Goal: Task Accomplishment & Management: Complete application form

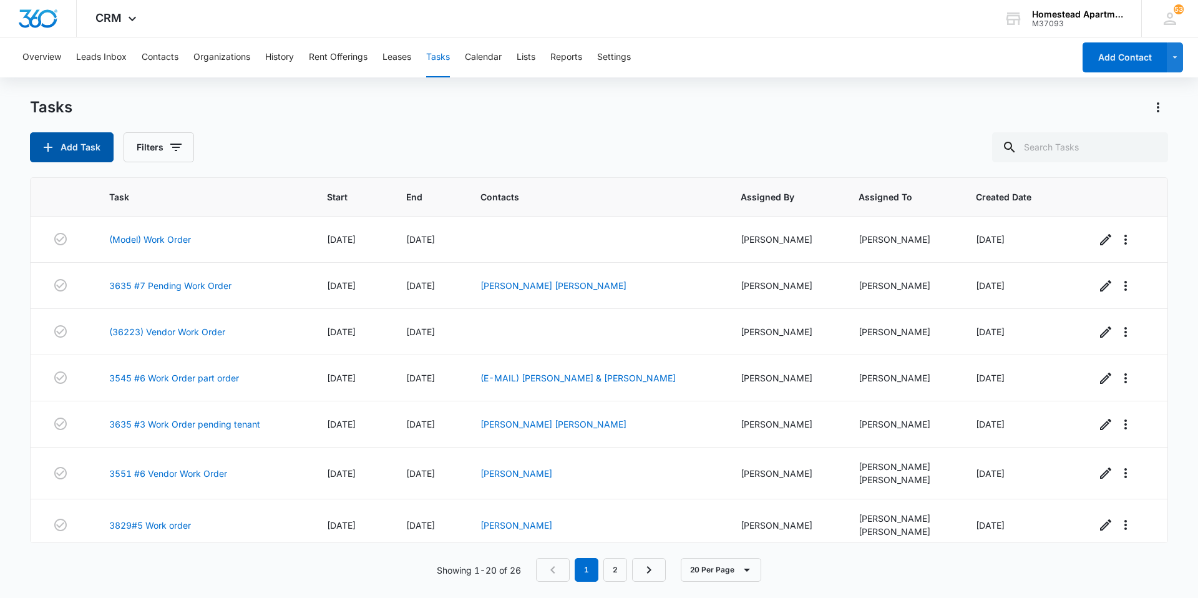
click at [70, 146] on button "Add Task" at bounding box center [72, 147] width 84 height 30
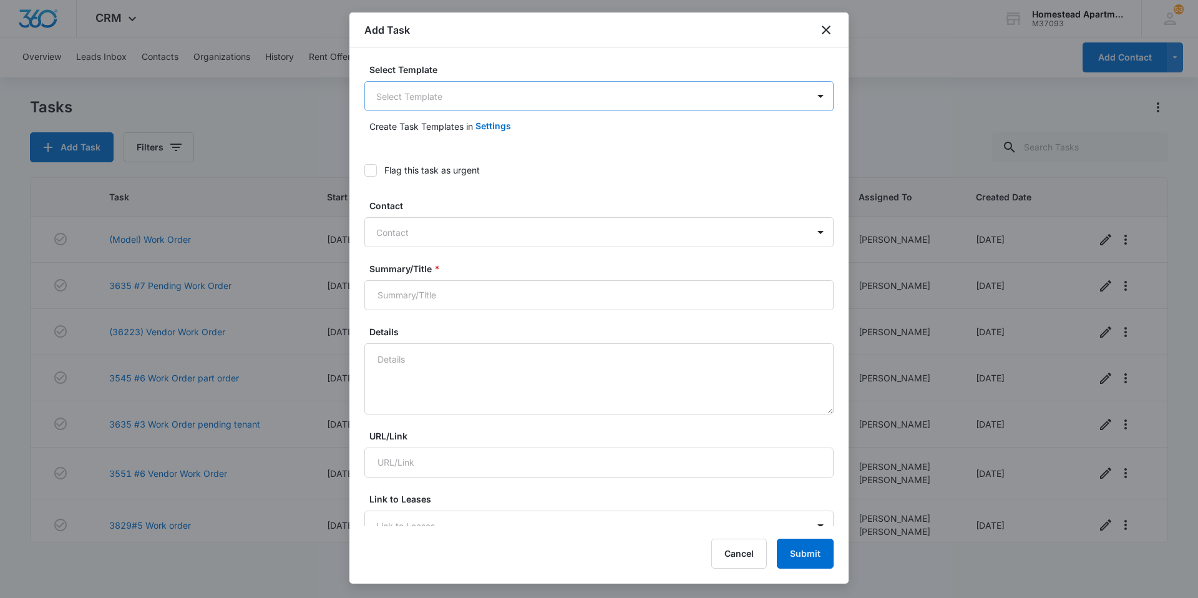
click at [438, 100] on body "CRM Apps Reputation Websites Forms CRM Email Social Content Intelligence Files …" at bounding box center [599, 299] width 1198 height 598
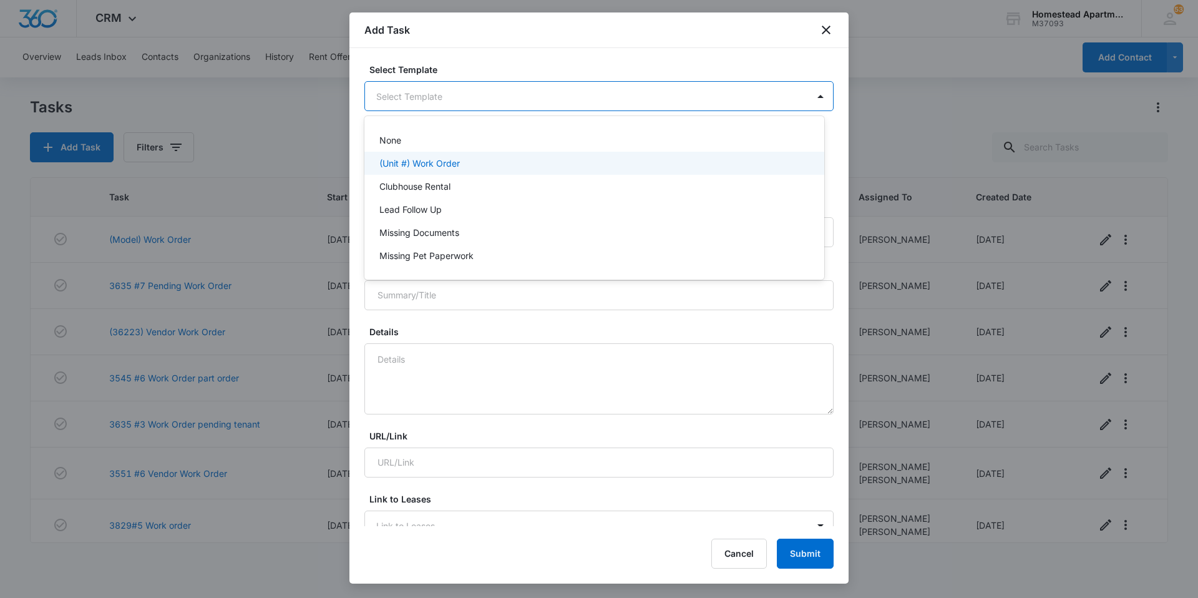
click at [416, 168] on p "(Unit #) Work Order" at bounding box center [419, 163] width 80 height 13
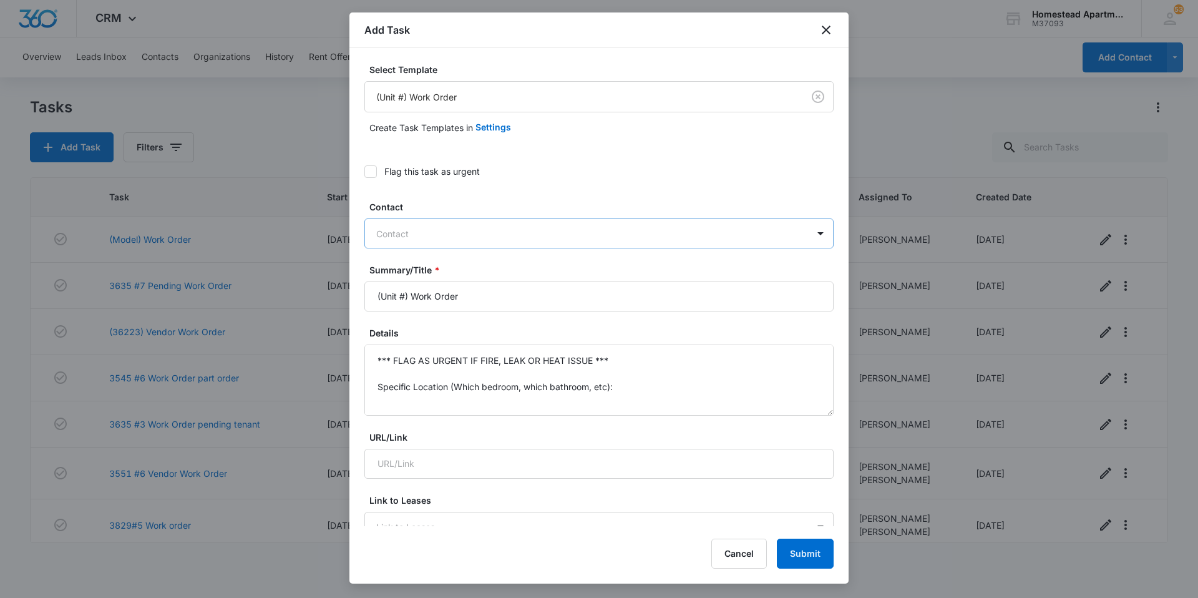
click at [399, 237] on div at bounding box center [591, 234] width 430 height 16
drag, startPoint x: 410, startPoint y: 301, endPoint x: 359, endPoint y: 298, distance: 50.6
click at [359, 298] on div "Select Template (Unit #) Work Order Create Task Templates in Settings Flag this…" at bounding box center [598, 287] width 499 height 478
type input "3547 #6 W/D Removal Work Order"
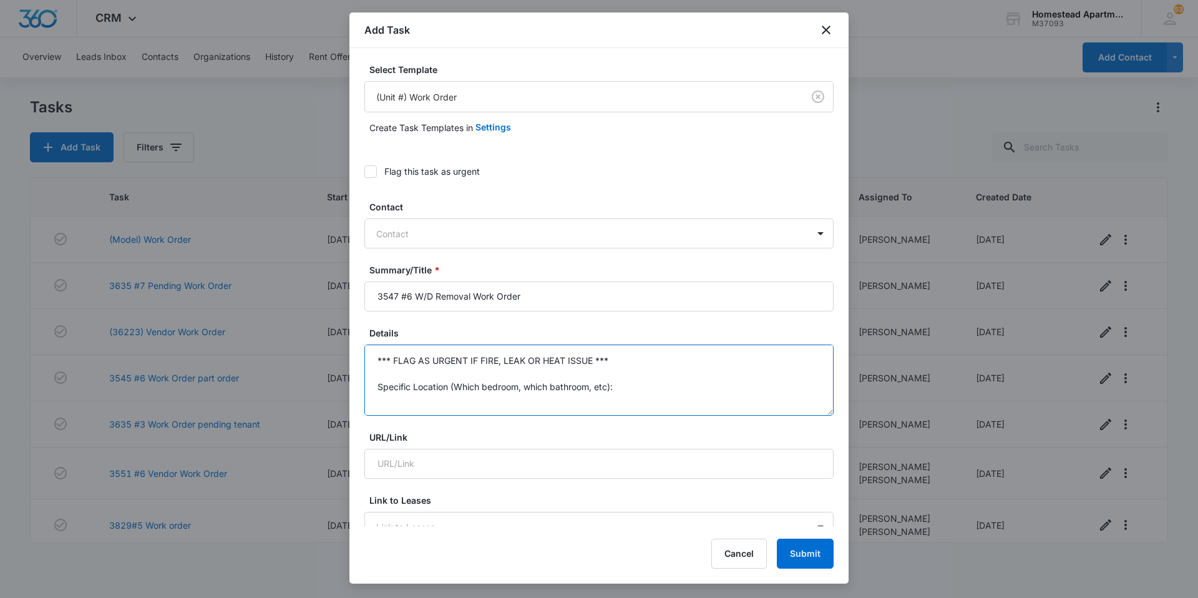
click at [456, 387] on textarea "*** FLAG AS URGENT IF FIRE, LEAK OR HEAT ISSUE *** Specific Location (Which bed…" at bounding box center [598, 379] width 469 height 71
drag, startPoint x: 456, startPoint y: 387, endPoint x: 284, endPoint y: 299, distance: 193.3
click at [284, 299] on body "CRM Apps Reputation Websites Forms CRM Email Social Content Intelligence Files …" at bounding box center [599, 299] width 1198 height 598
click at [734, 378] on textarea "Received application yesterday, was approved today. Tenant moves in tomorrow, 9…" at bounding box center [598, 379] width 469 height 71
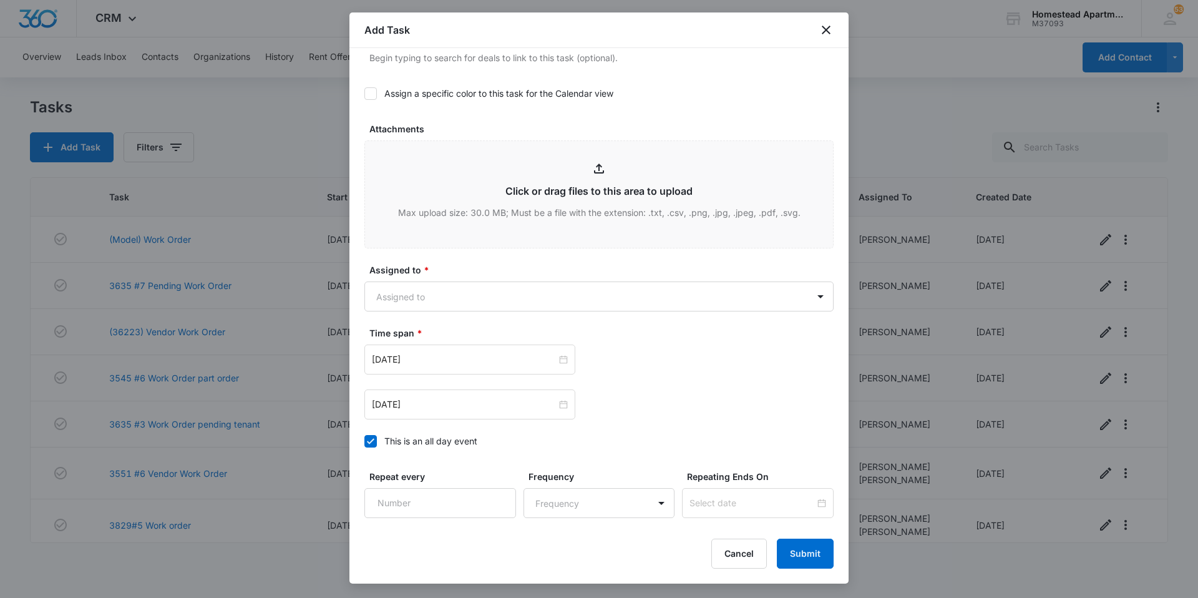
scroll to position [674, 0]
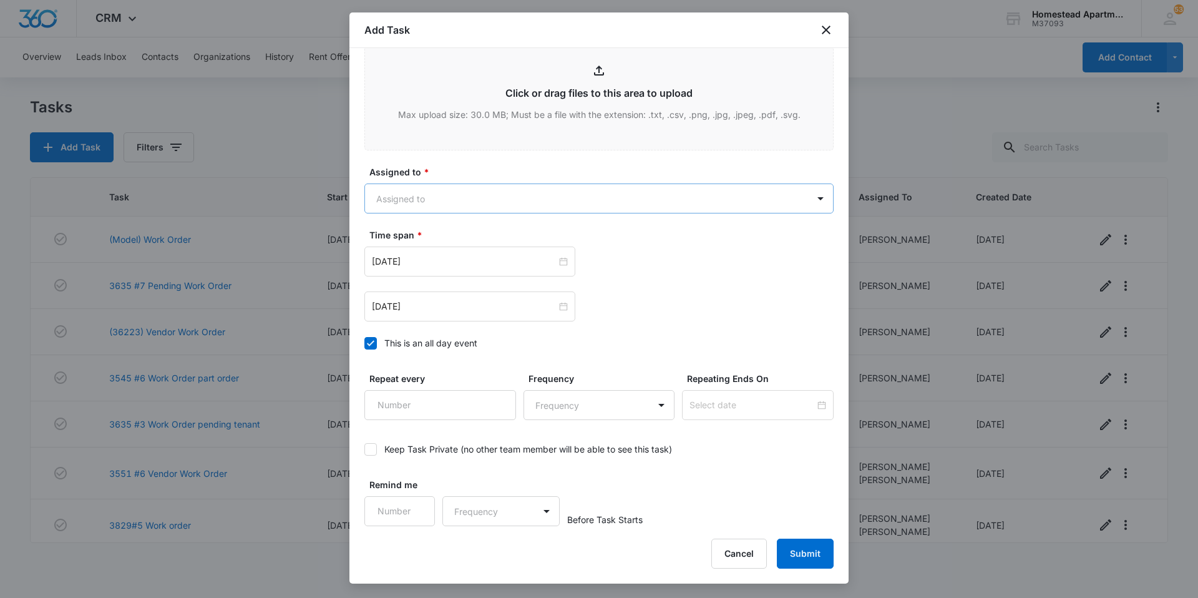
type textarea "Received application yesterday, was approved today. Tenant moves in tomorrow, 9…"
click at [446, 200] on body "CRM Apps Reputation Websites Forms CRM Email Social Content Intelligence Files …" at bounding box center [599, 299] width 1198 height 598
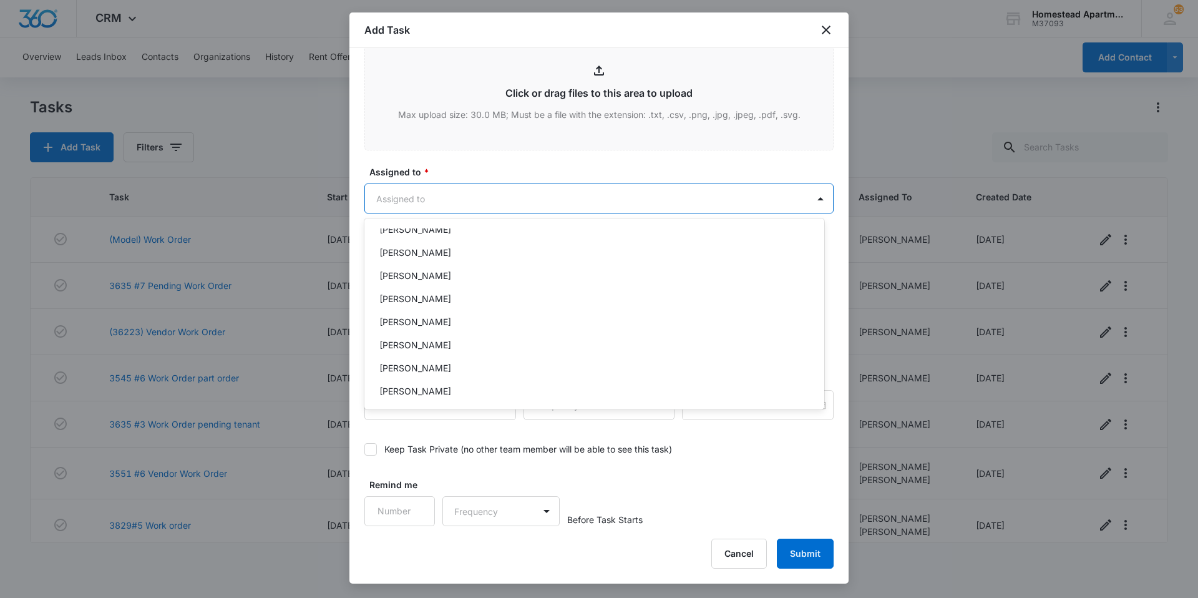
scroll to position [203, 0]
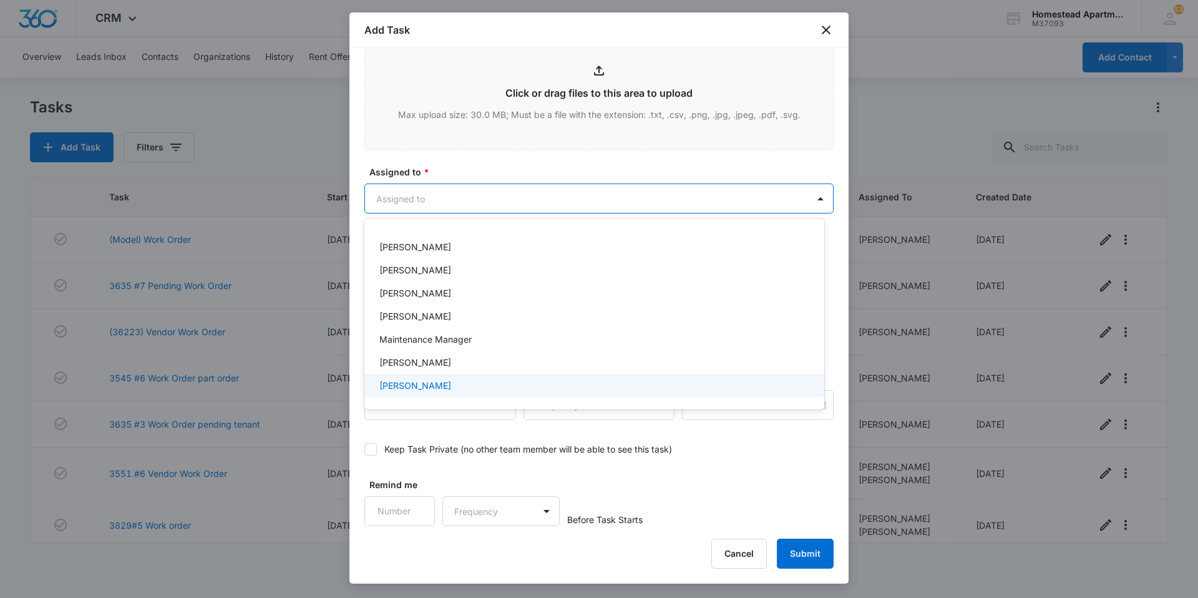
click at [432, 391] on p "[PERSON_NAME]" at bounding box center [415, 385] width 72 height 13
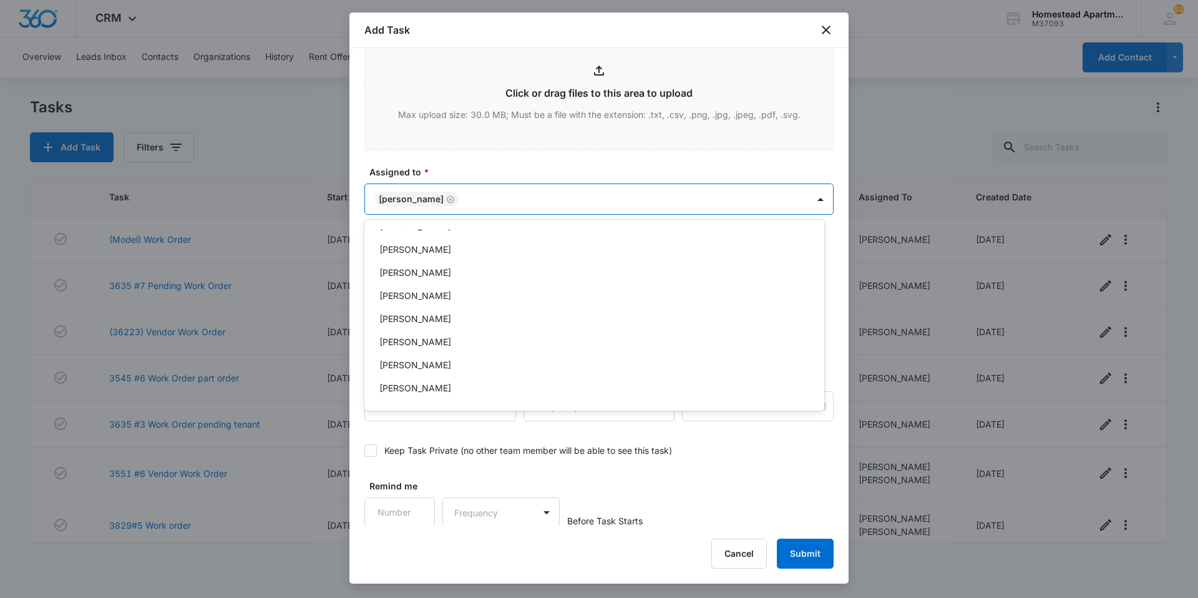
scroll to position [16, 0]
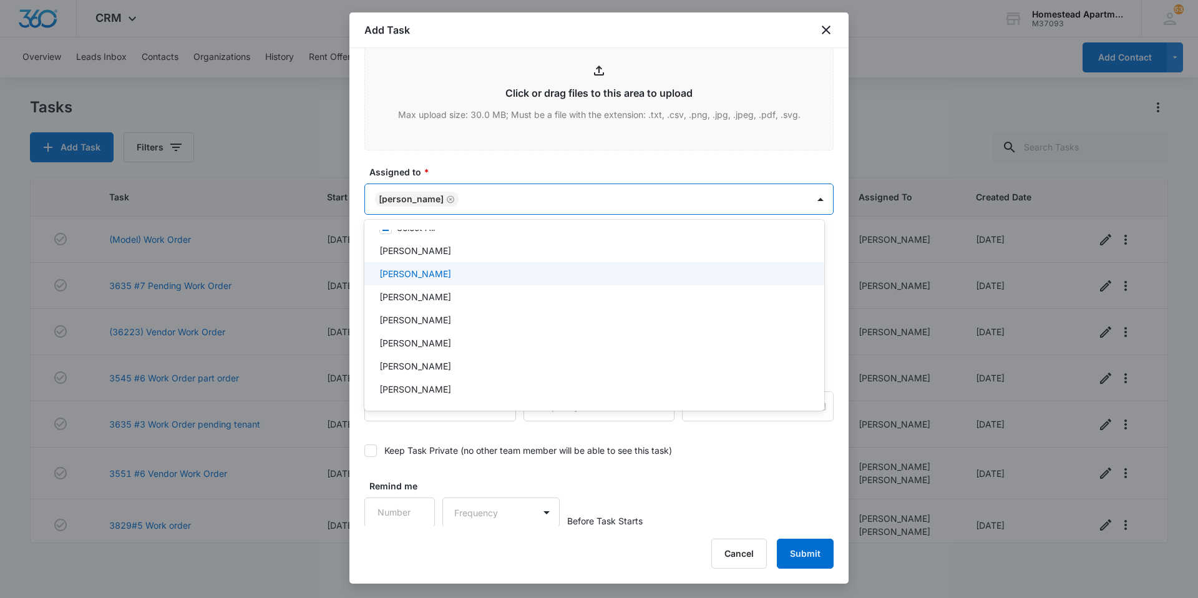
click at [421, 280] on div "[PERSON_NAME]" at bounding box center [594, 273] width 460 height 23
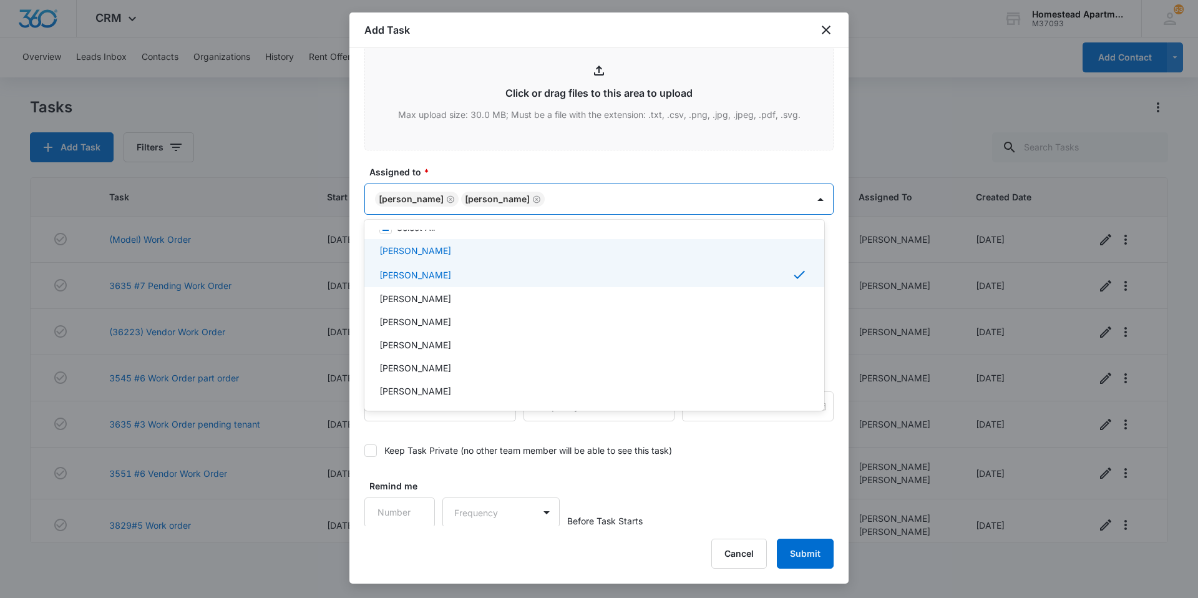
click at [498, 176] on div at bounding box center [599, 299] width 1198 height 598
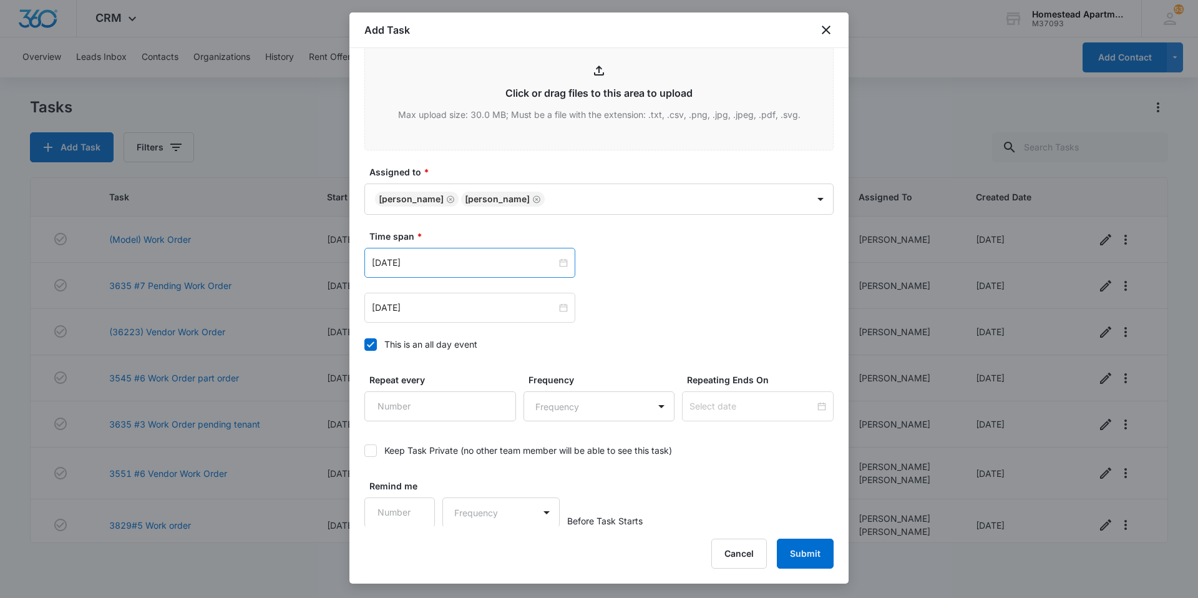
click at [565, 260] on div "Feb 20, 2023" at bounding box center [469, 263] width 211 height 30
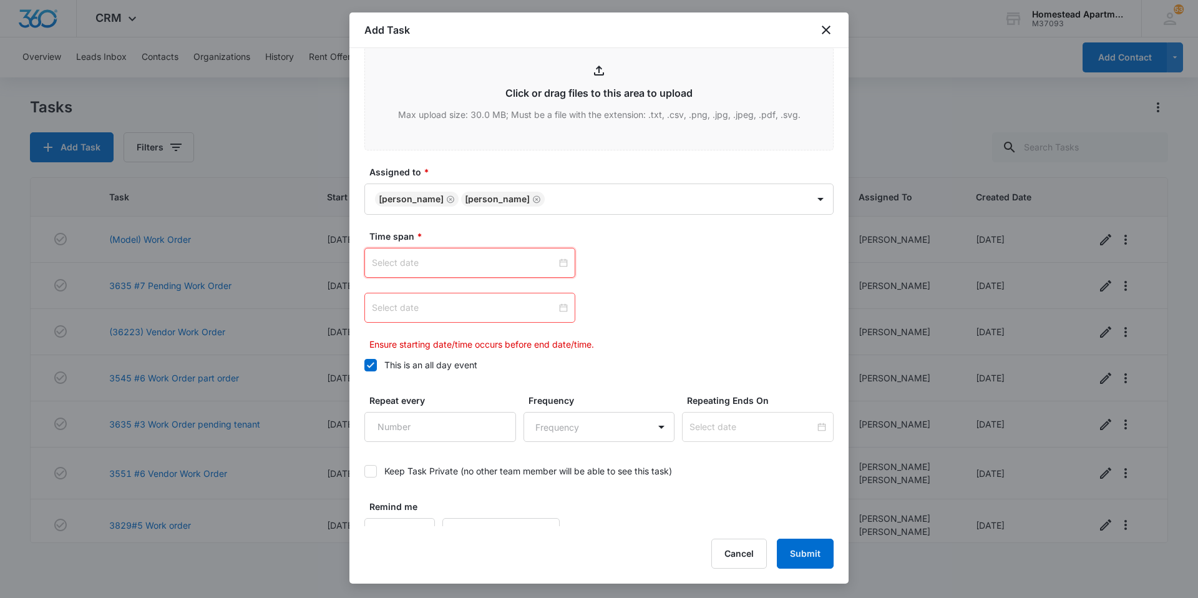
click at [492, 251] on div at bounding box center [469, 263] width 211 height 30
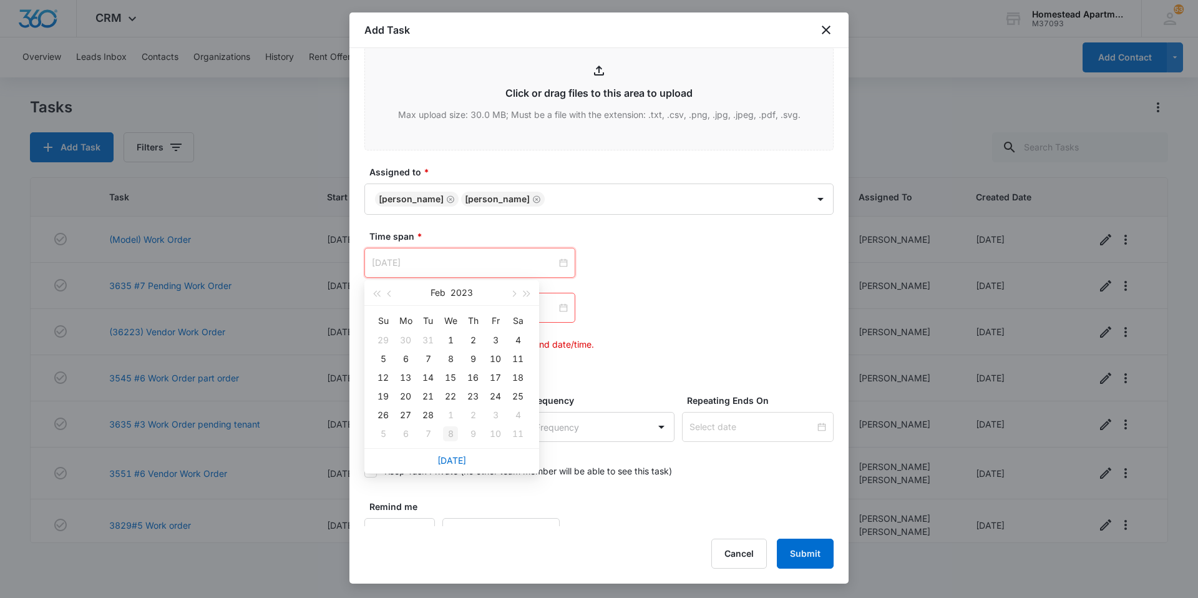
type input "Mar 8, 2023"
click at [456, 428] on div "8" at bounding box center [450, 433] width 15 height 15
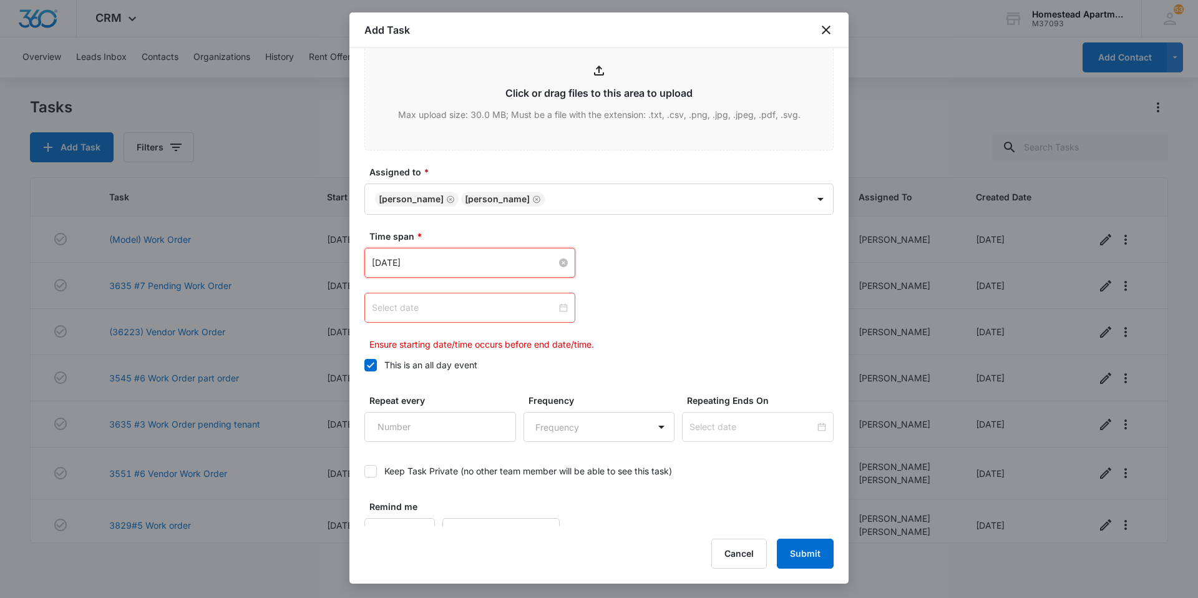
click at [450, 255] on div "Mar 8, 2023" at bounding box center [469, 263] width 211 height 30
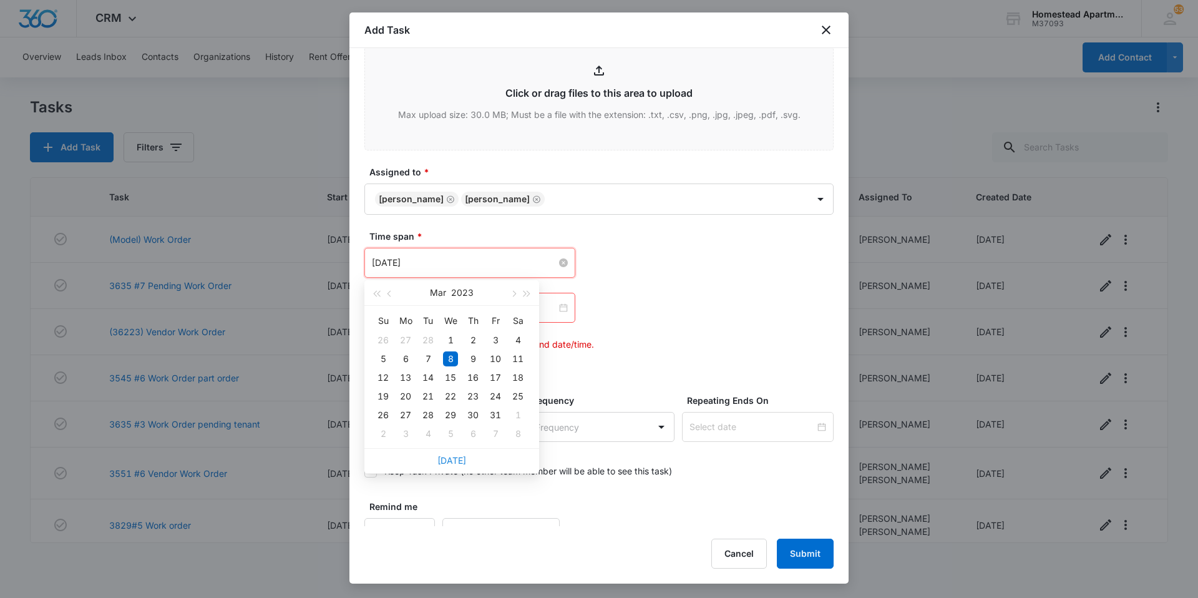
click at [457, 465] on link "Today" at bounding box center [451, 460] width 29 height 11
type input "Sep 12, 2025"
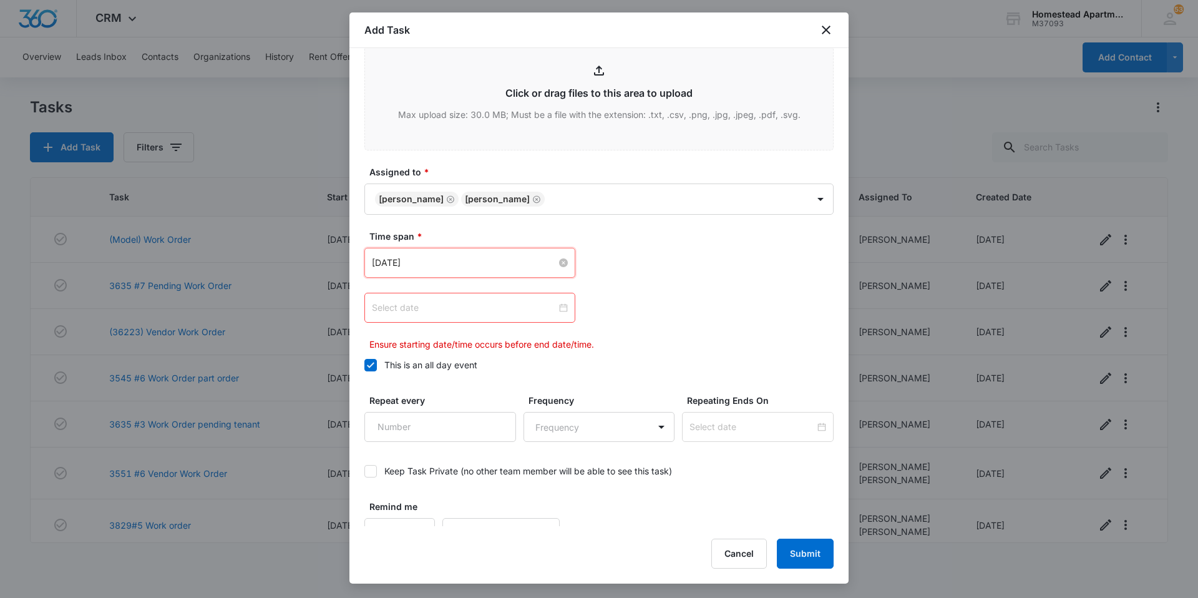
click at [463, 311] on input at bounding box center [464, 308] width 185 height 14
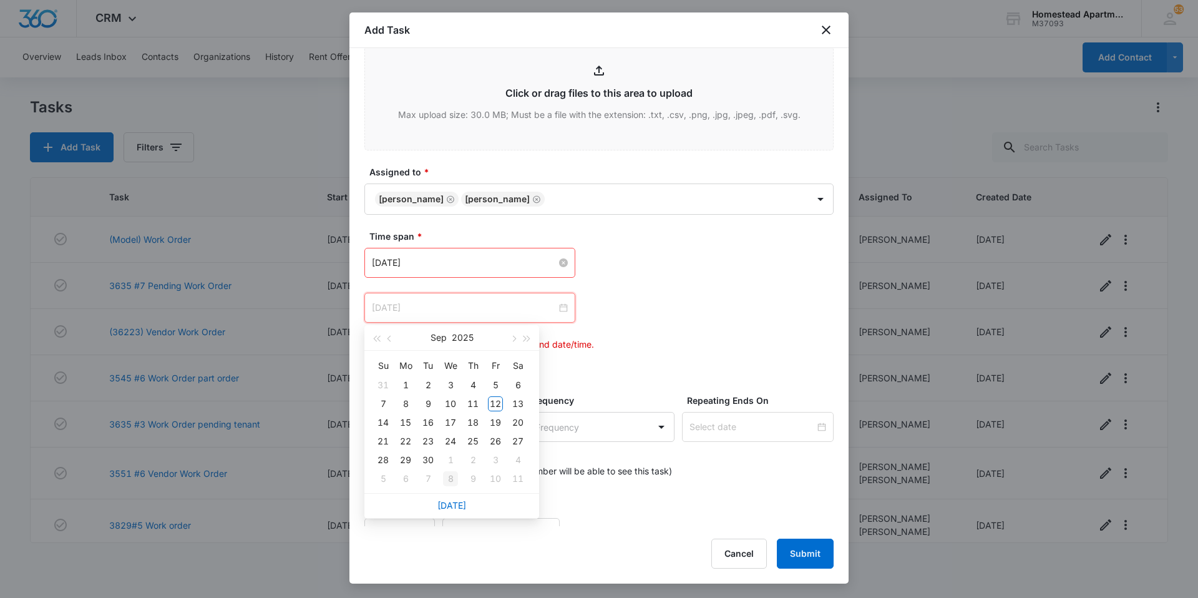
type input "Oct 8, 2025"
click at [461, 502] on link "Today" at bounding box center [451, 505] width 29 height 11
type input "Sep 12, 2025"
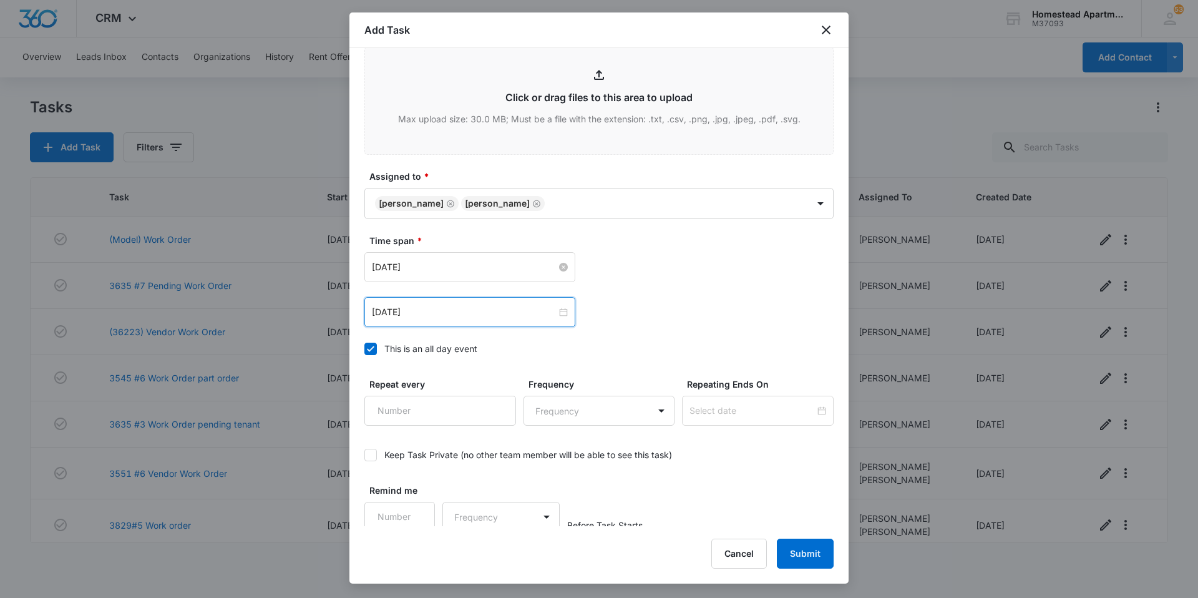
scroll to position [676, 0]
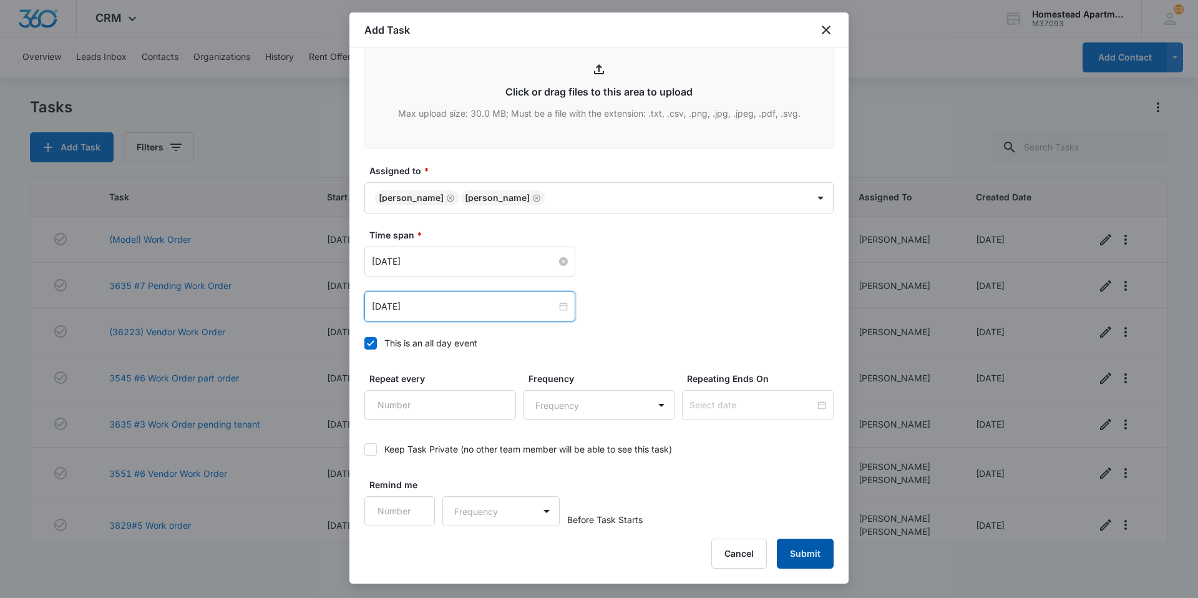
click at [809, 550] on button "Submit" at bounding box center [805, 553] width 57 height 30
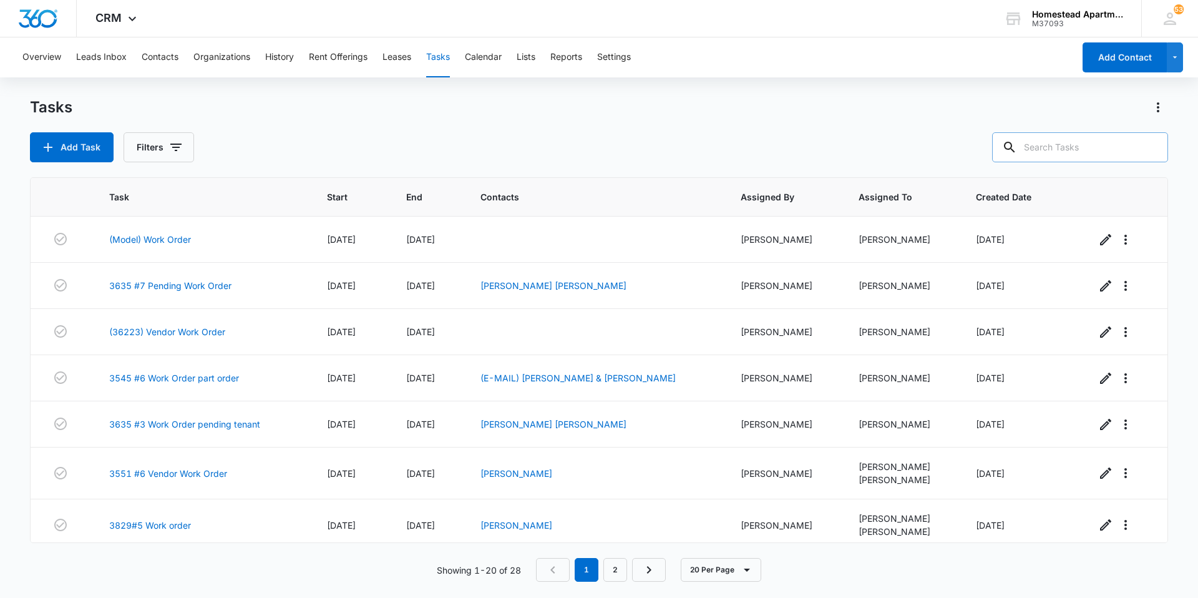
click at [1085, 152] on input "text" at bounding box center [1080, 147] width 176 height 30
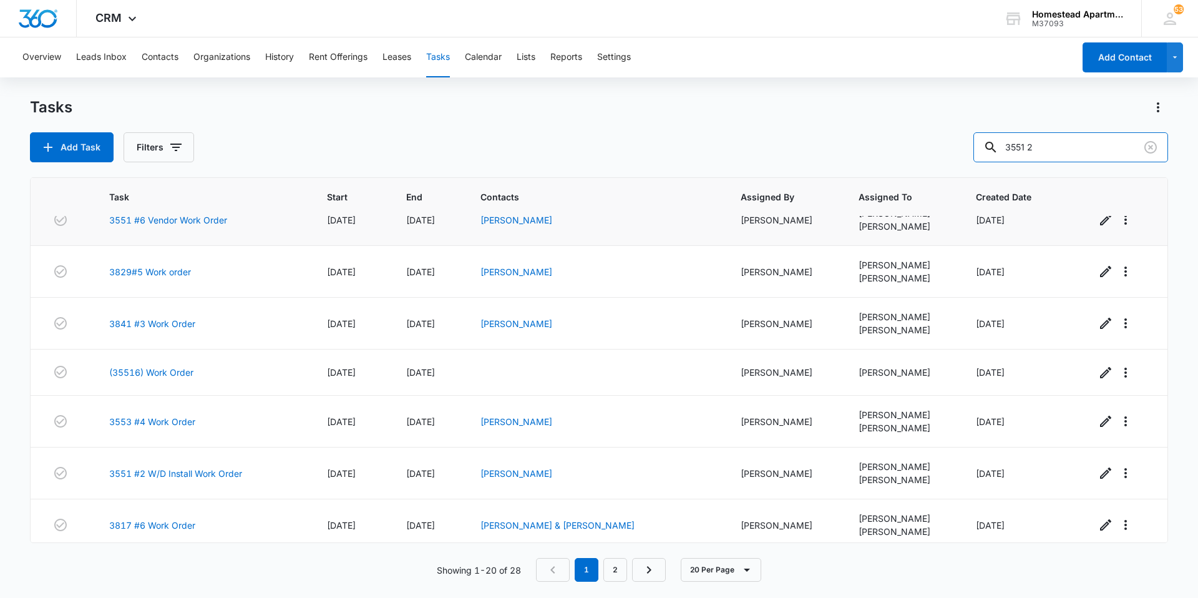
scroll to position [312, 0]
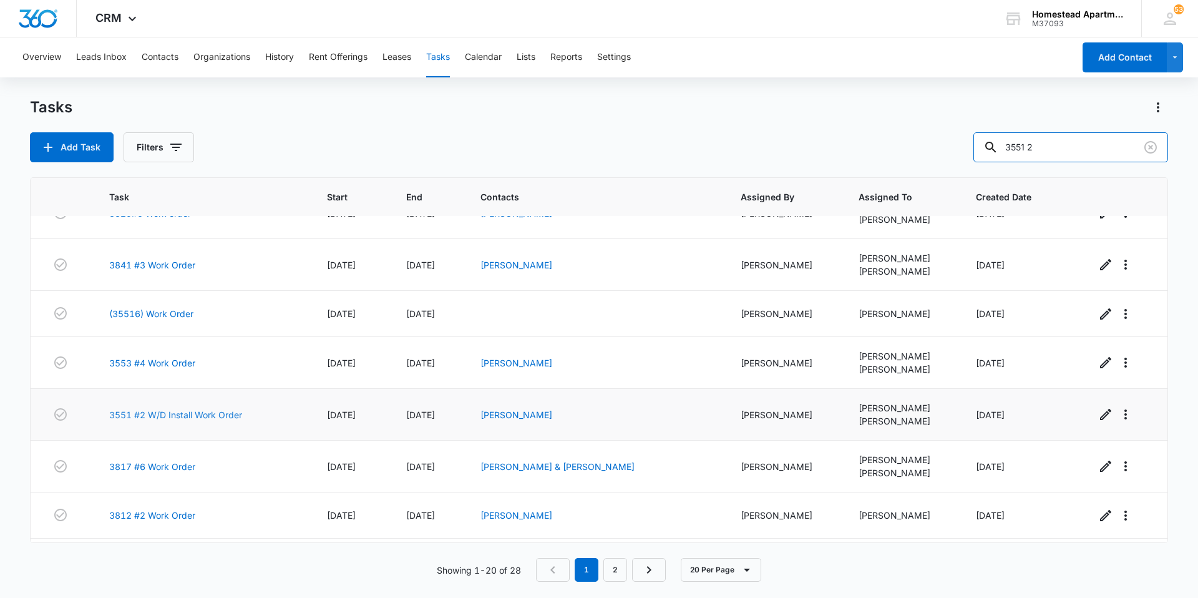
type input "3551 2"
click at [187, 414] on link "3551 #2 W/D Install Work Order" at bounding box center [175, 414] width 133 height 13
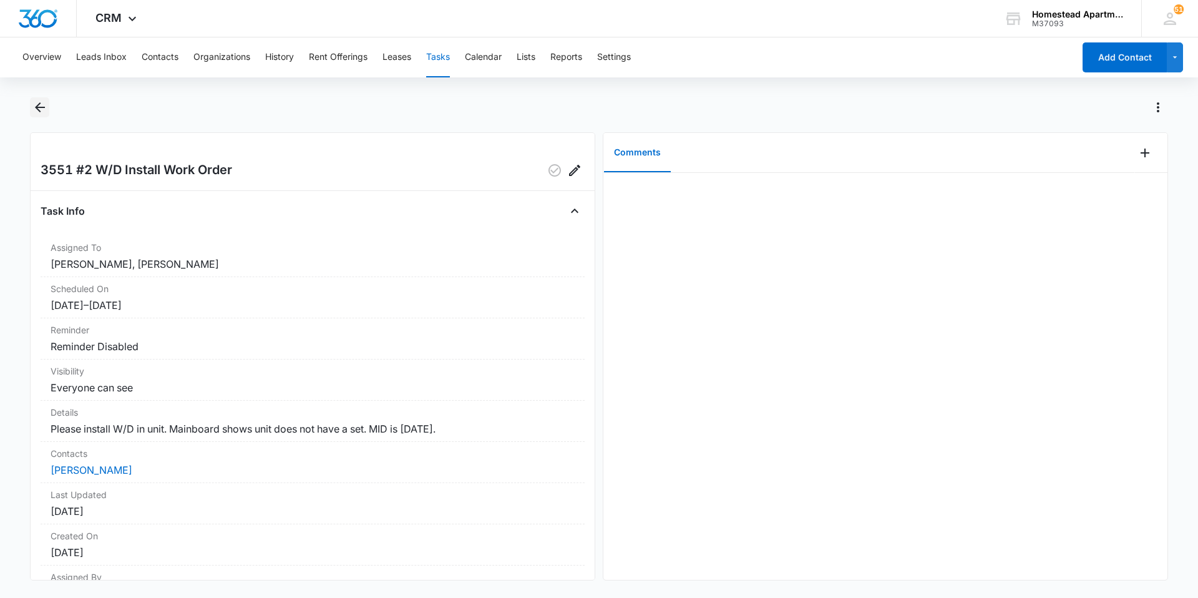
click at [34, 107] on icon "Back" at bounding box center [39, 107] width 15 height 15
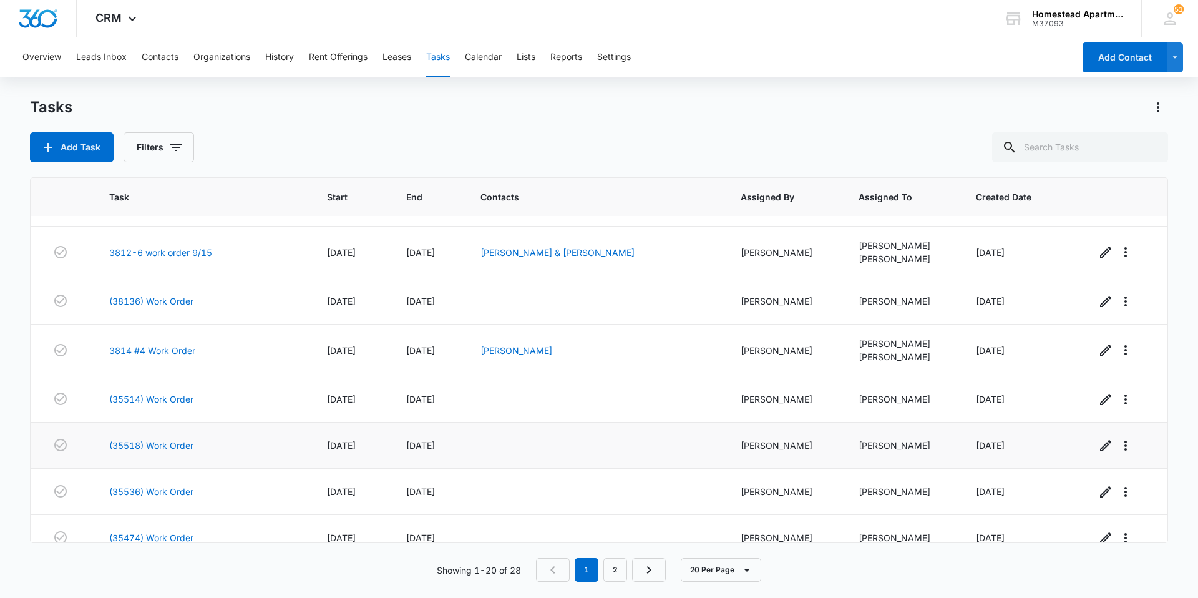
scroll to position [642, 0]
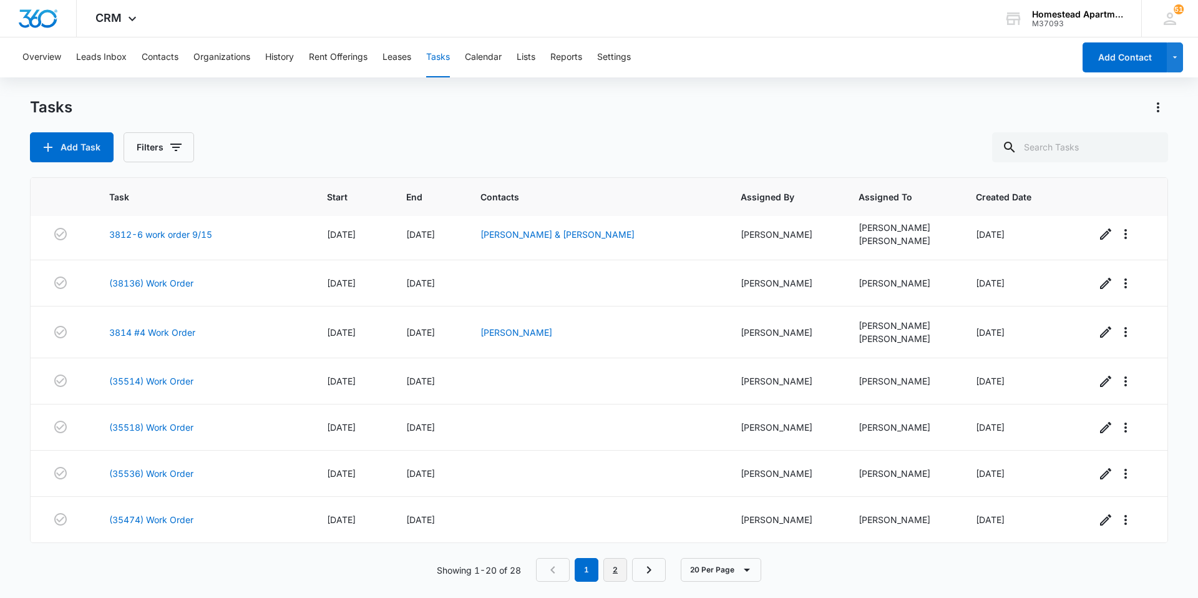
click at [618, 564] on link "2" at bounding box center [615, 570] width 24 height 24
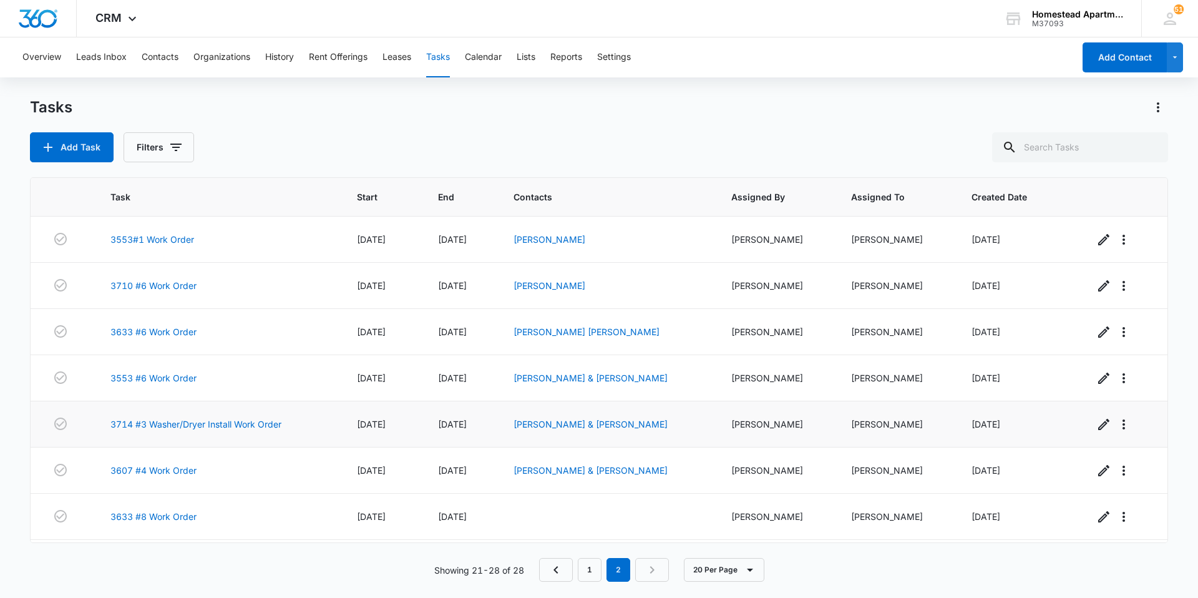
scroll to position [49, 0]
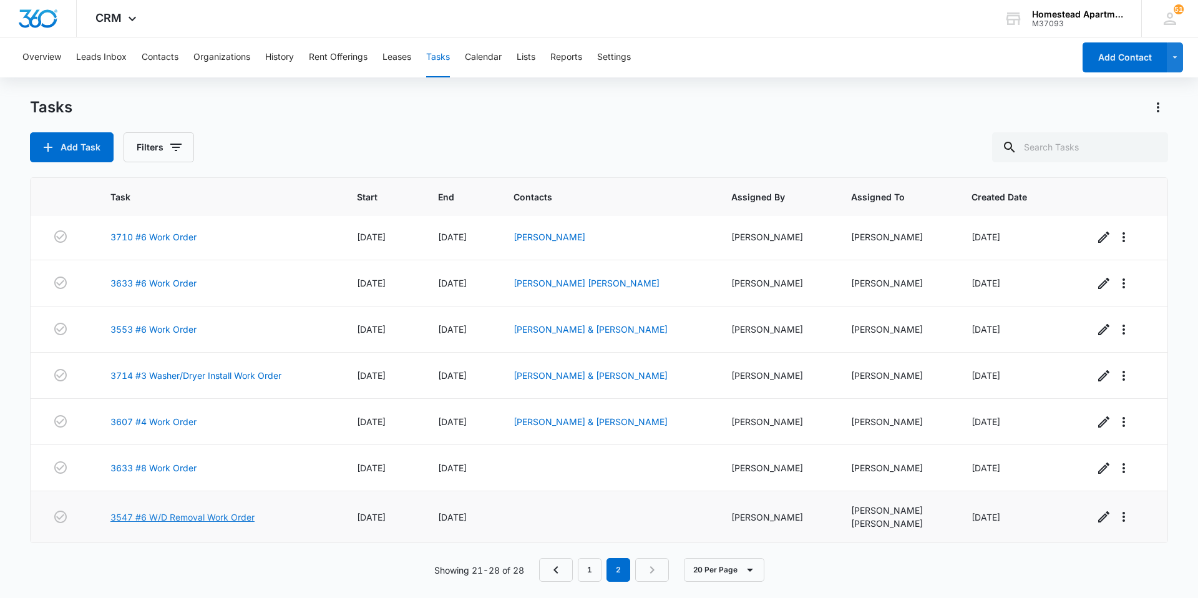
click at [170, 519] on link "3547 #6 W/D Removal Work Order" at bounding box center [182, 516] width 144 height 13
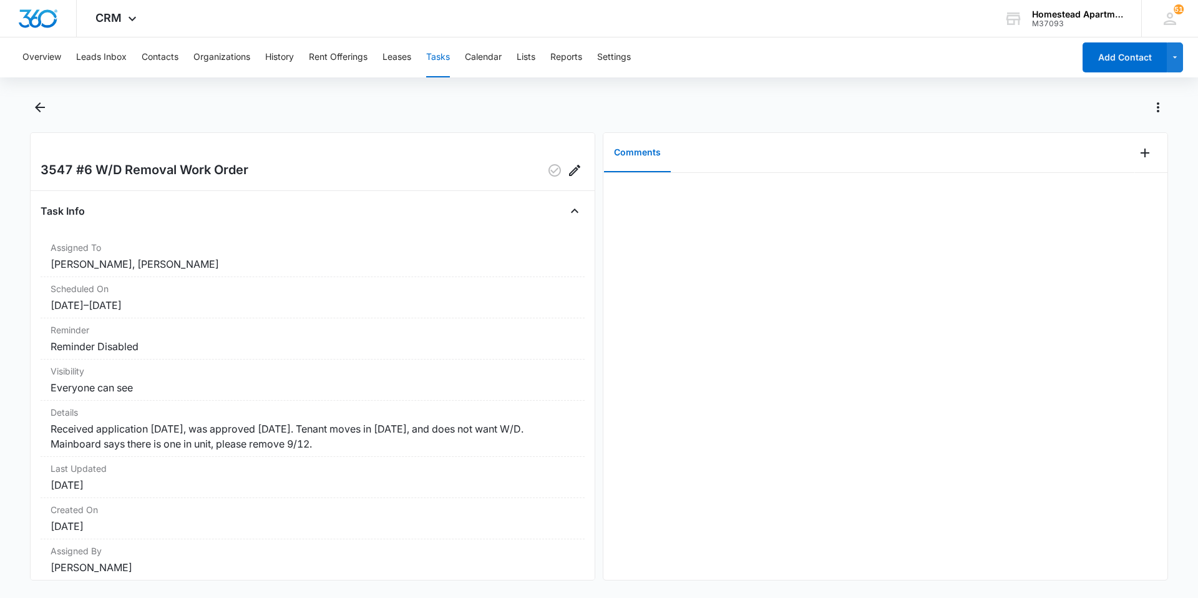
click at [430, 52] on button "Tasks" at bounding box center [438, 57] width 24 height 40
